Goal: Information Seeking & Learning: Learn about a topic

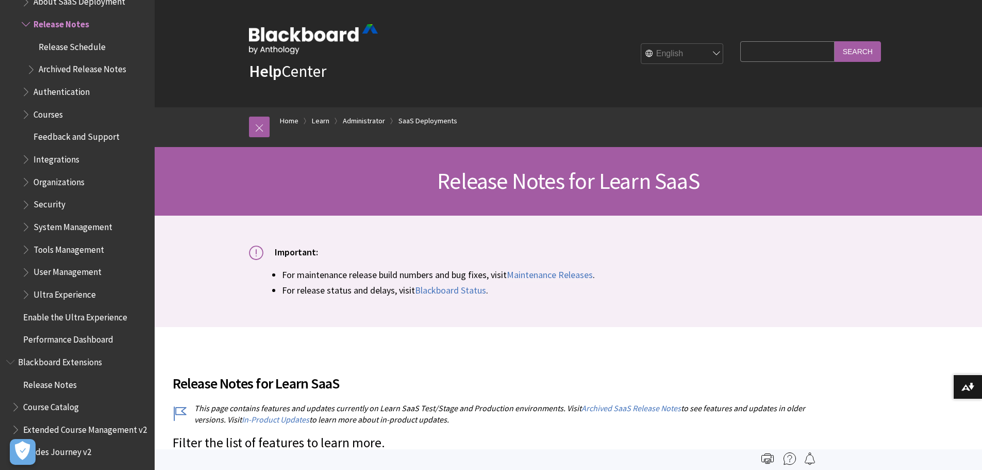
scroll to position [834, 0]
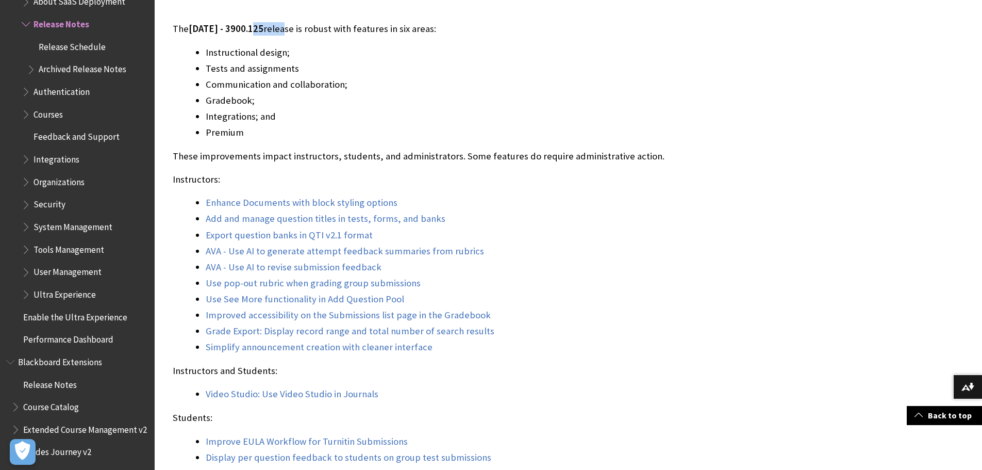
drag, startPoint x: 260, startPoint y: 27, endPoint x: 317, endPoint y: 29, distance: 56.8
click at [317, 29] on p "The [DATE] - 3900.125 release is robust with features in six areas:" at bounding box center [492, 28] width 639 height 13
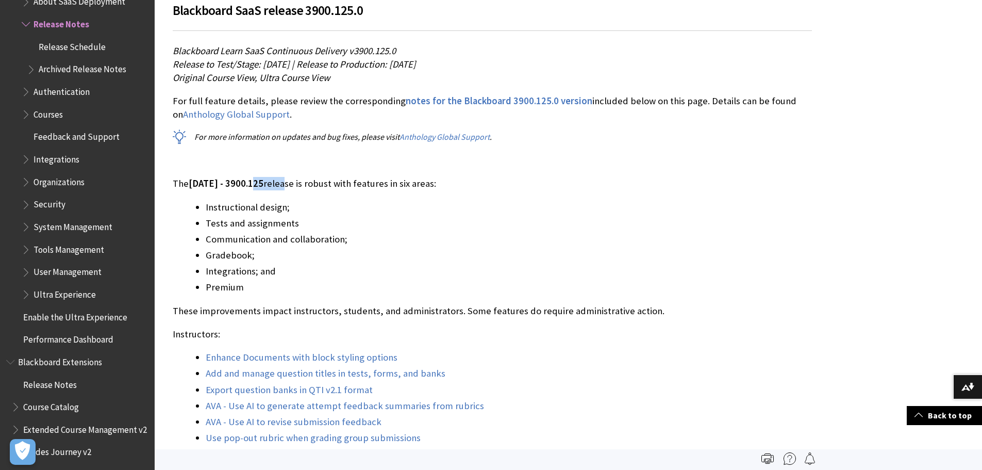
scroll to position [627, 0]
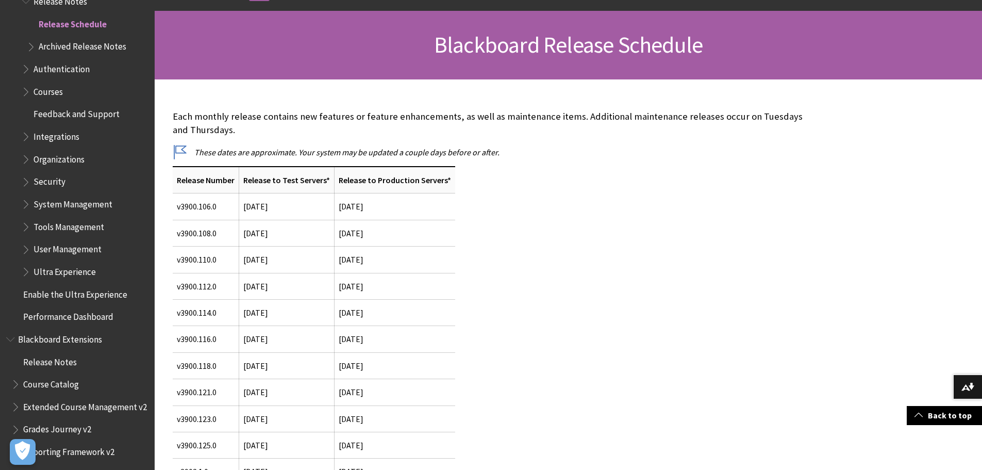
scroll to position [155, 0]
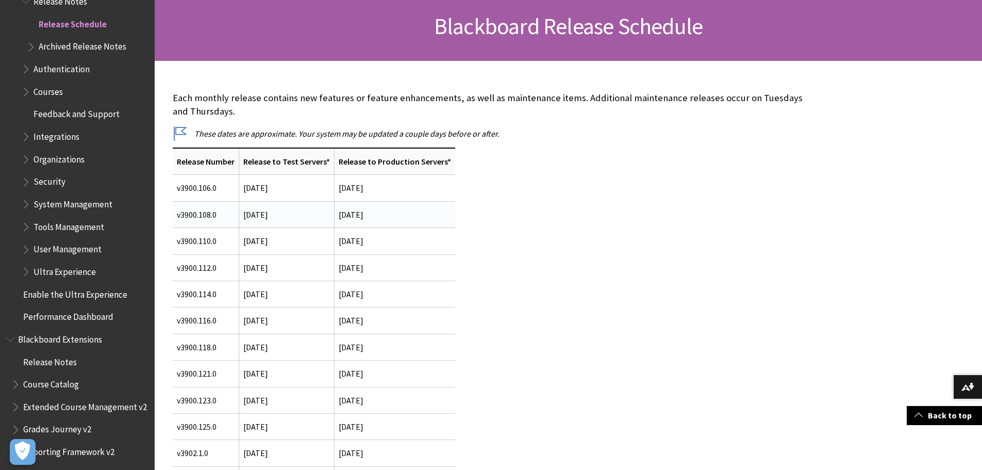
click at [345, 213] on td "[DATE]" at bounding box center [394, 214] width 121 height 26
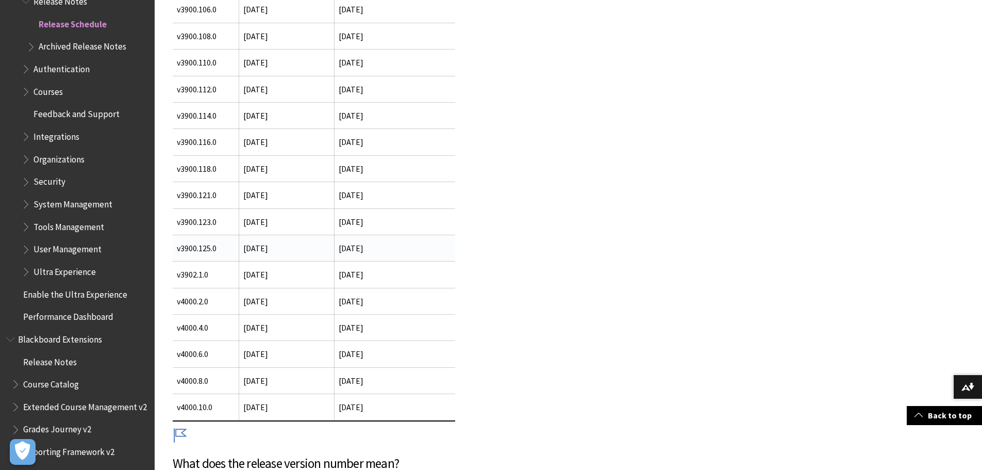
scroll to position [361, 0]
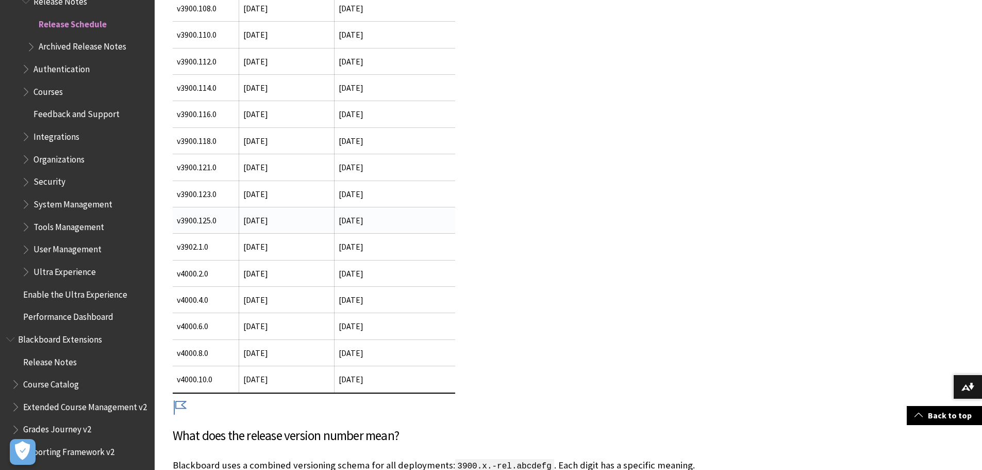
drag, startPoint x: 343, startPoint y: 222, endPoint x: 434, endPoint y: 221, distance: 91.3
click at [434, 221] on td "[DATE]" at bounding box center [394, 220] width 121 height 26
